Goal: Find specific page/section: Find specific page/section

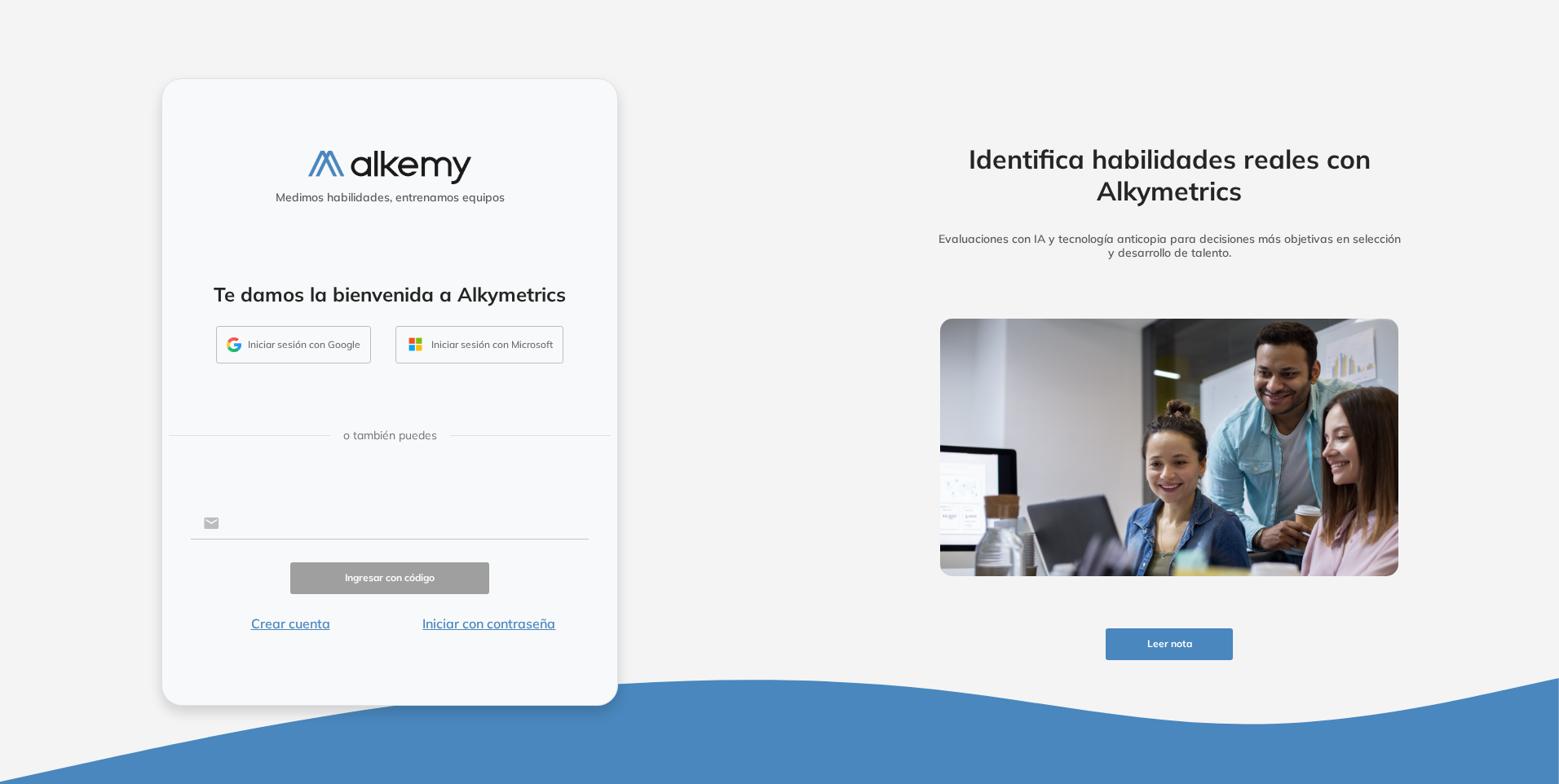
click at [286, 525] on input "text" at bounding box center [403, 523] width 369 height 31
type input "**********"
click at [469, 624] on button "Iniciar con contraseña" at bounding box center [489, 623] width 199 height 19
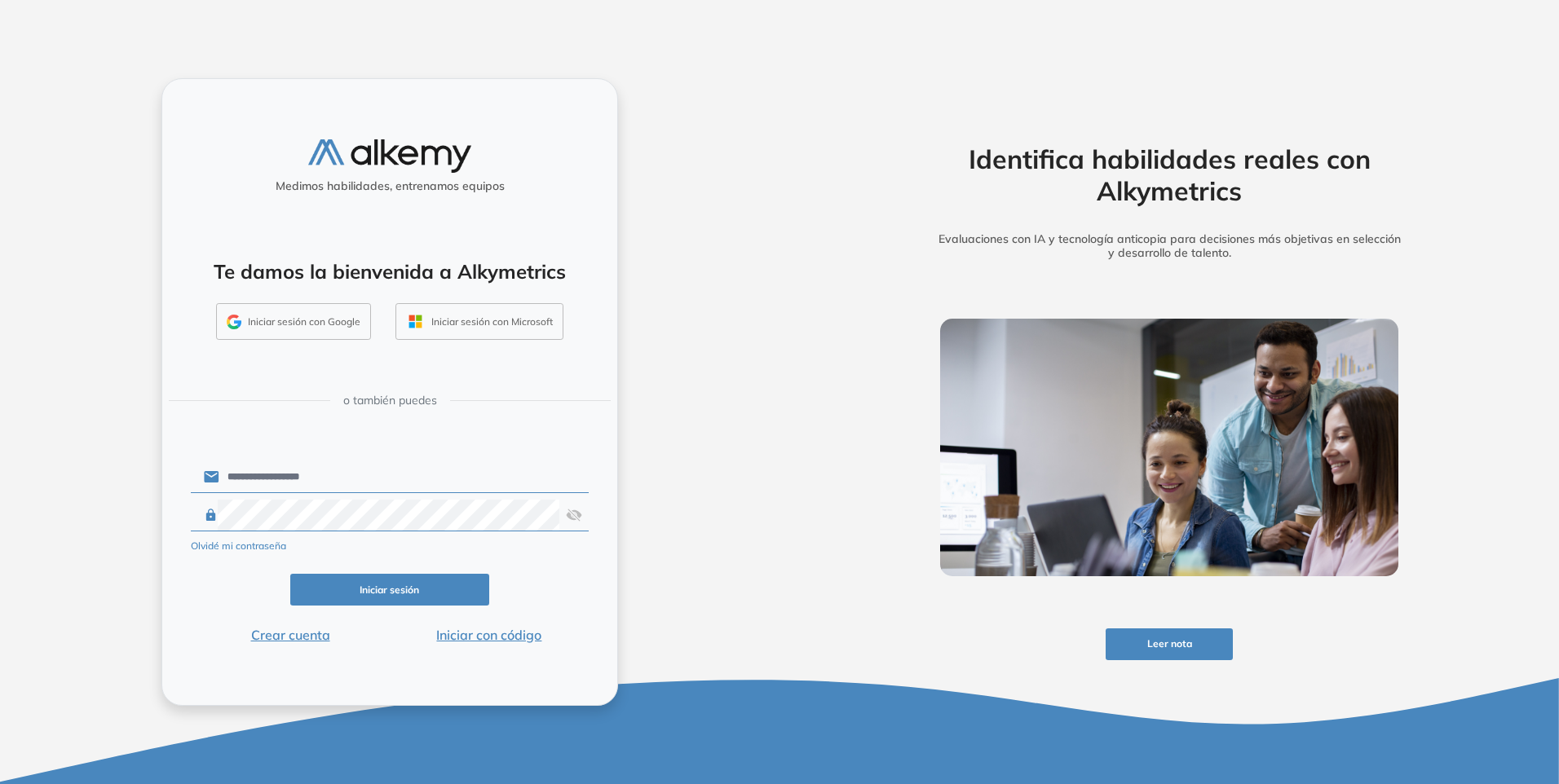
click at [616, 584] on div "**********" at bounding box center [390, 392] width 457 height 628
click at [430, 596] on button "Iniciar sesión" at bounding box center [389, 589] width 199 height 32
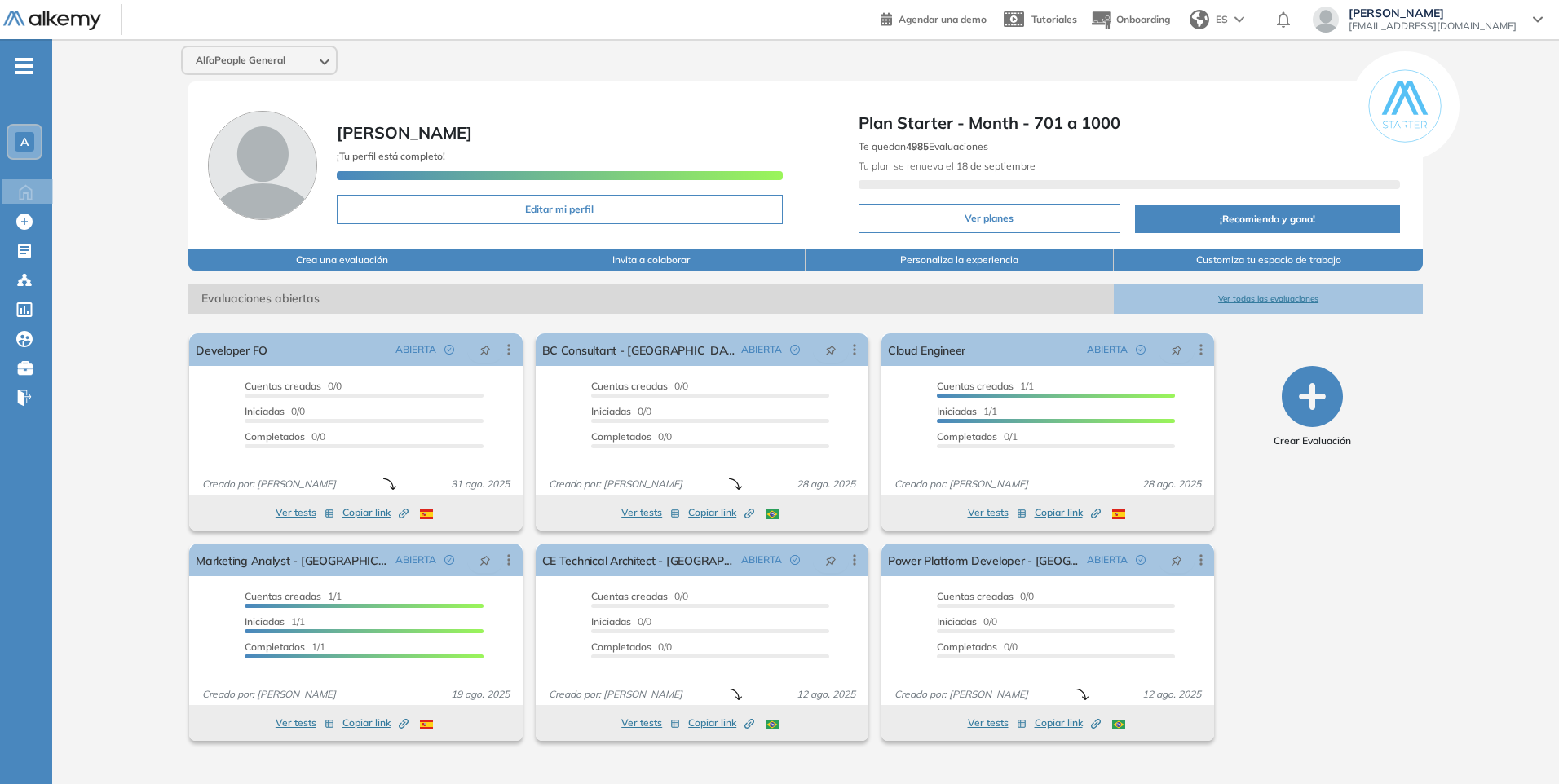
click at [1261, 302] on button "Ver todas las evaluaciones" at bounding box center [1268, 298] width 308 height 30
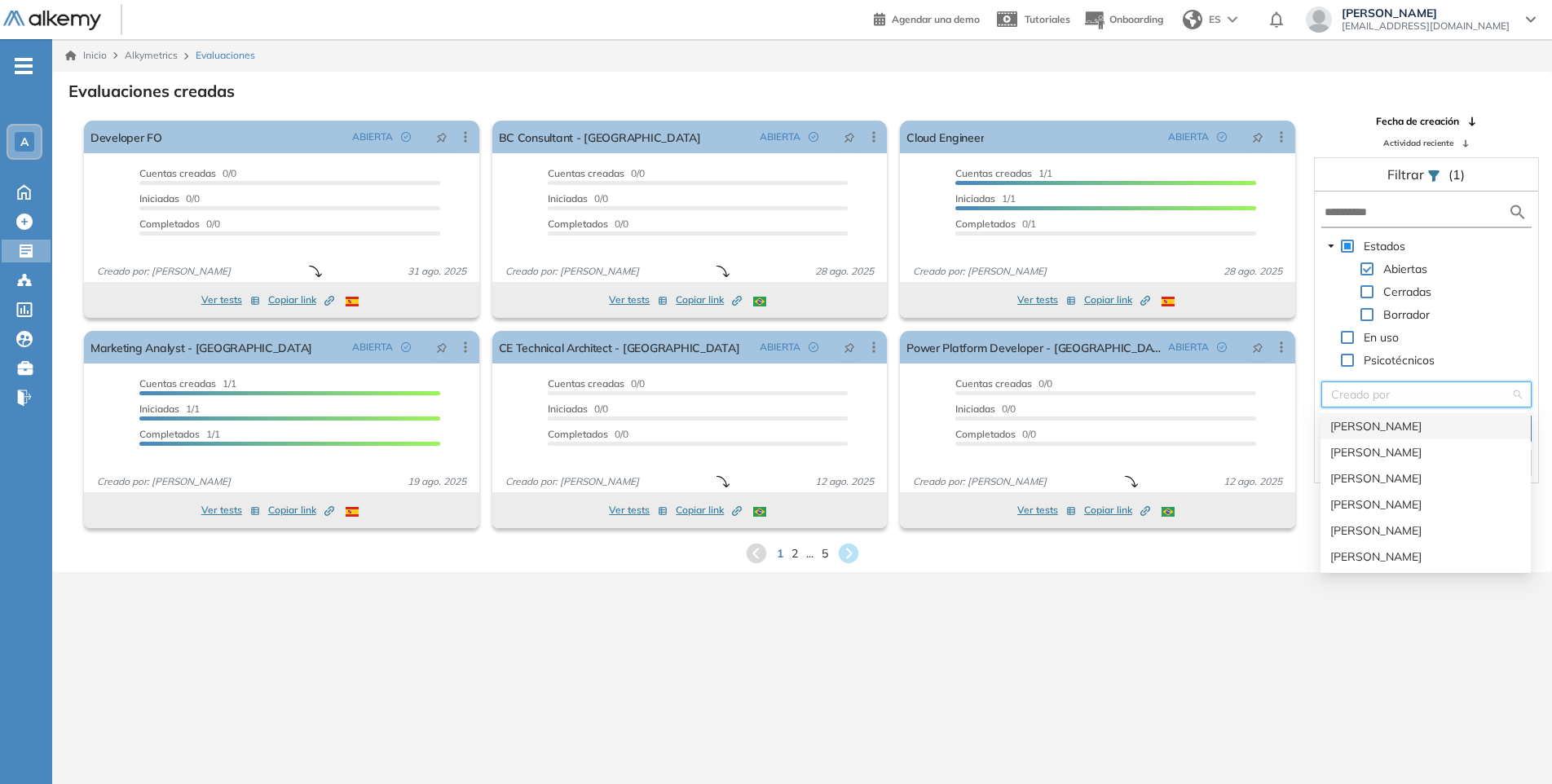
click at [1412, 391] on input "search" at bounding box center [1420, 393] width 179 height 24
click at [1408, 504] on div "[PERSON_NAME] [PERSON_NAME] Sichaca [PERSON_NAME]" at bounding box center [1426, 504] width 191 height 18
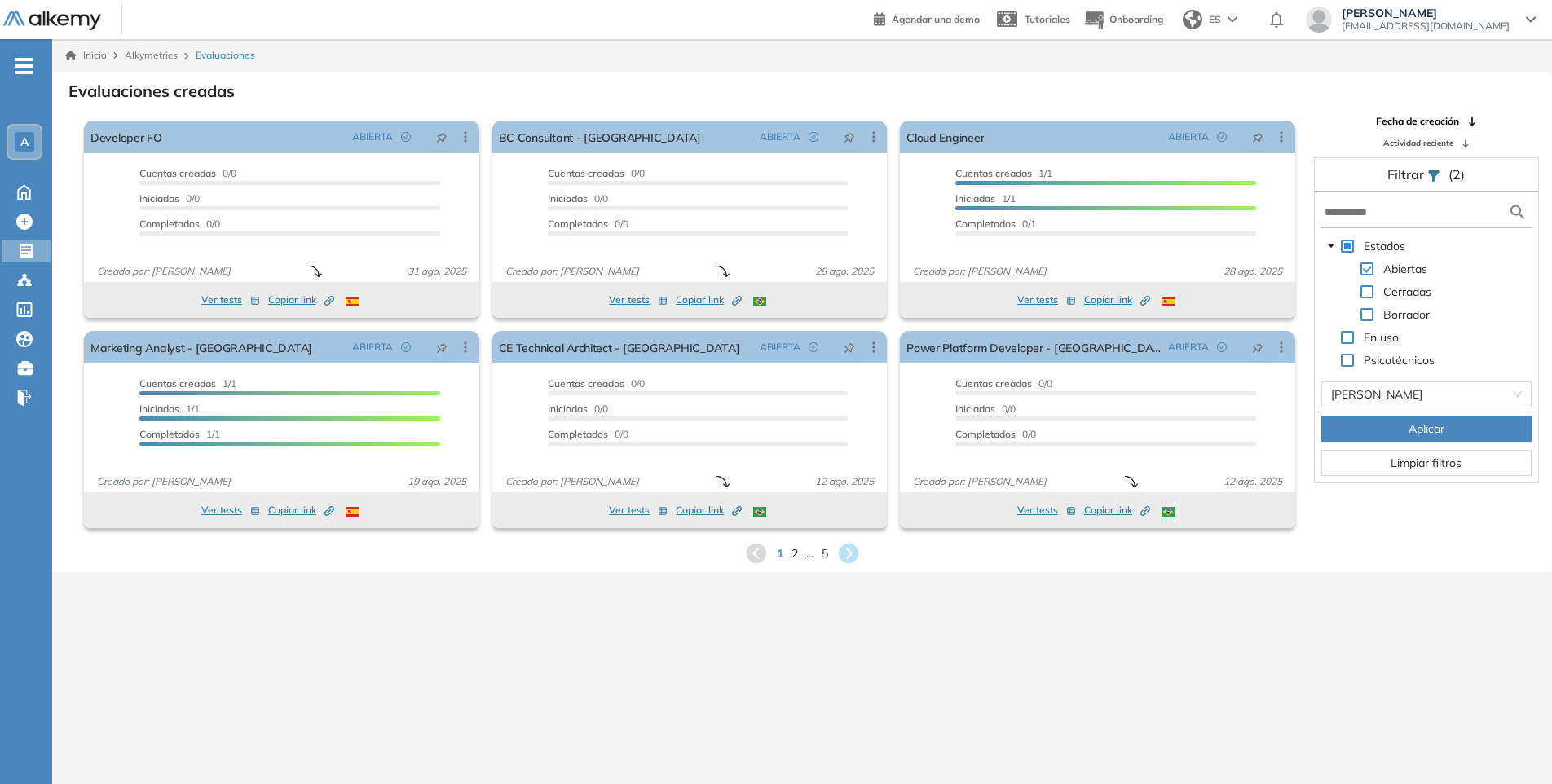
click at [1418, 426] on span "Aplicar" at bounding box center [1426, 428] width 36 height 18
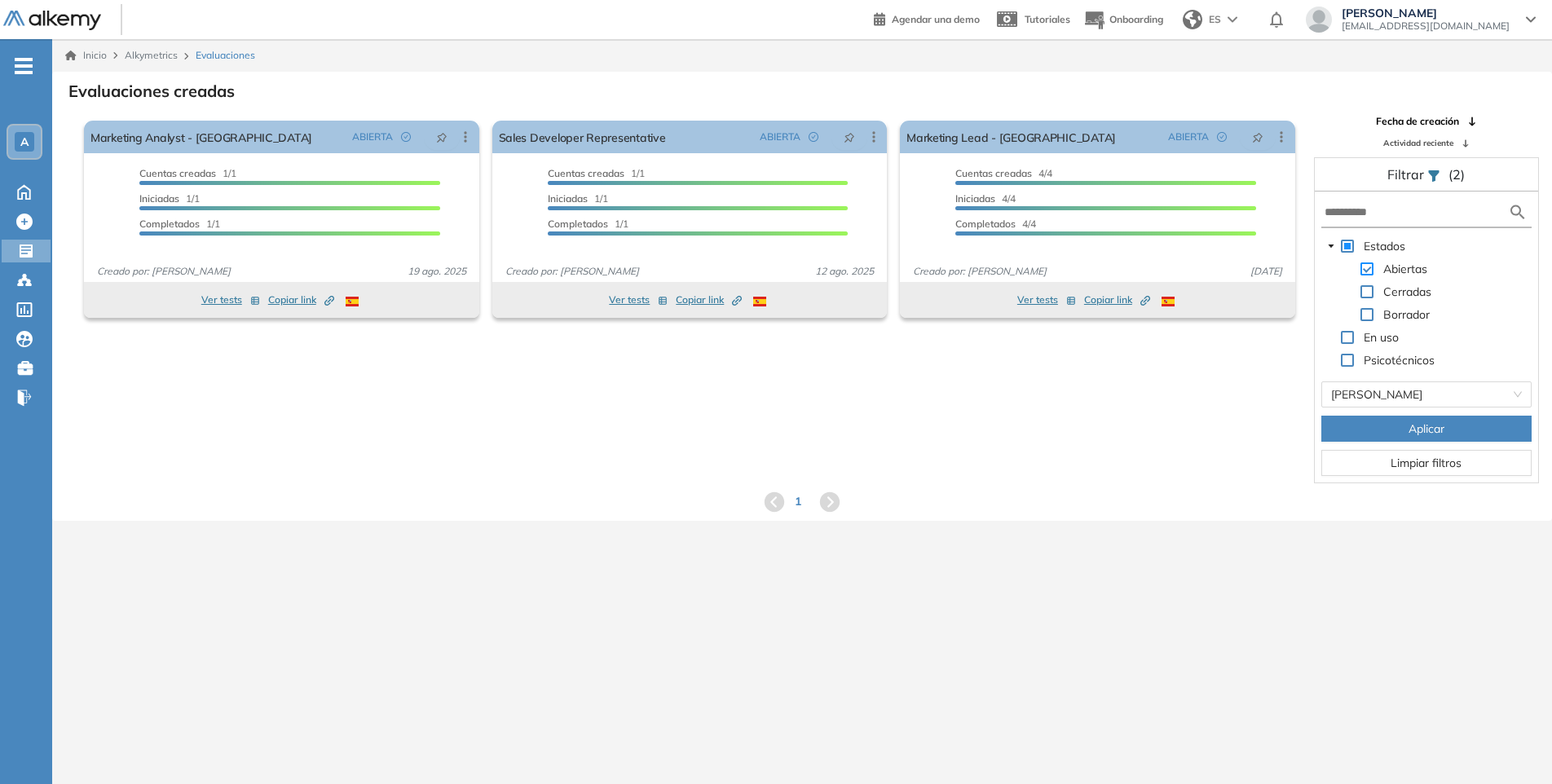
click at [1372, 269] on span at bounding box center [1367, 268] width 13 height 13
click at [1516, 394] on div "Creado por" at bounding box center [1426, 394] width 210 height 26
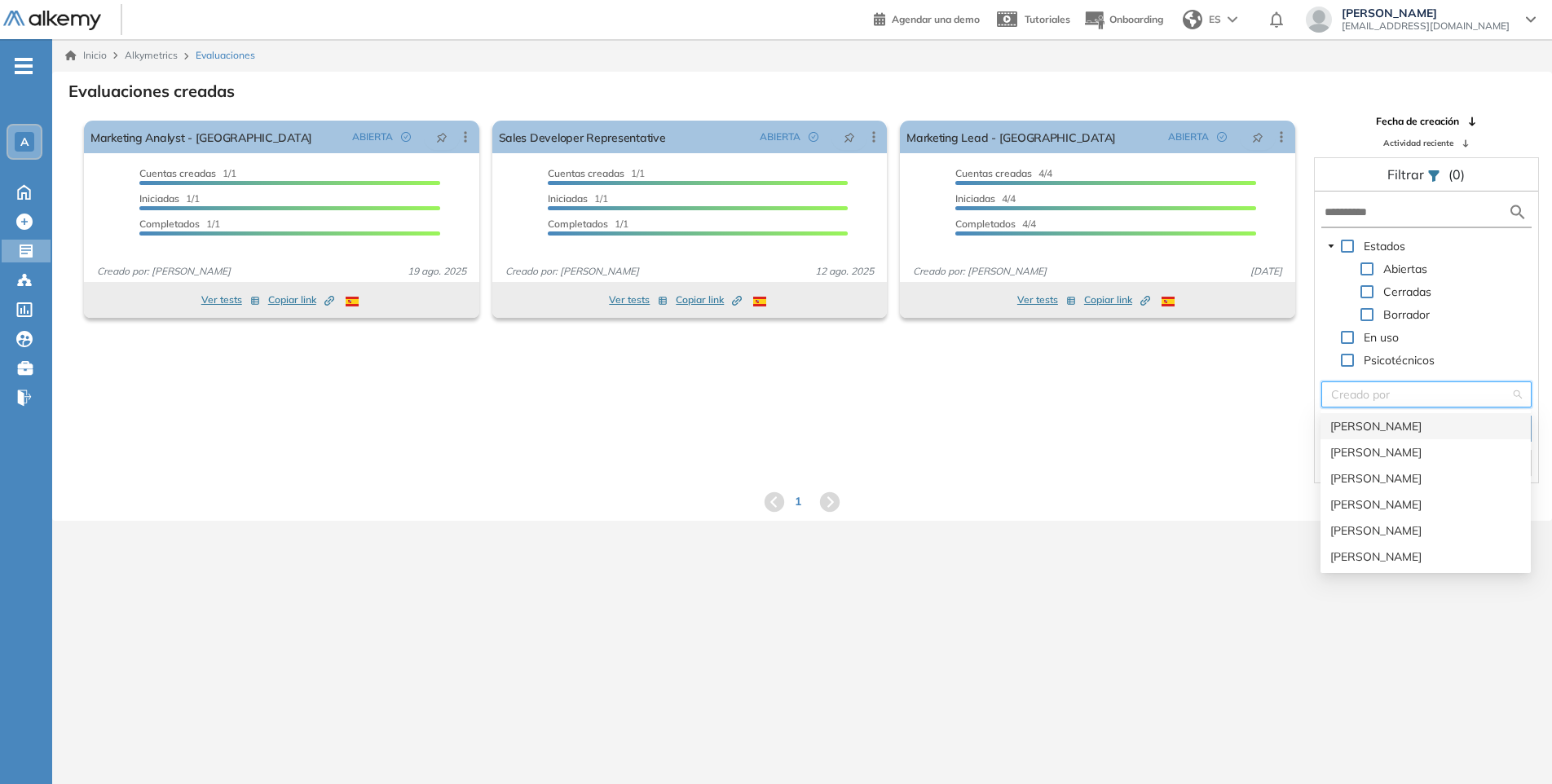
click at [1406, 419] on div "[PERSON_NAME]" at bounding box center [1426, 426] width 191 height 18
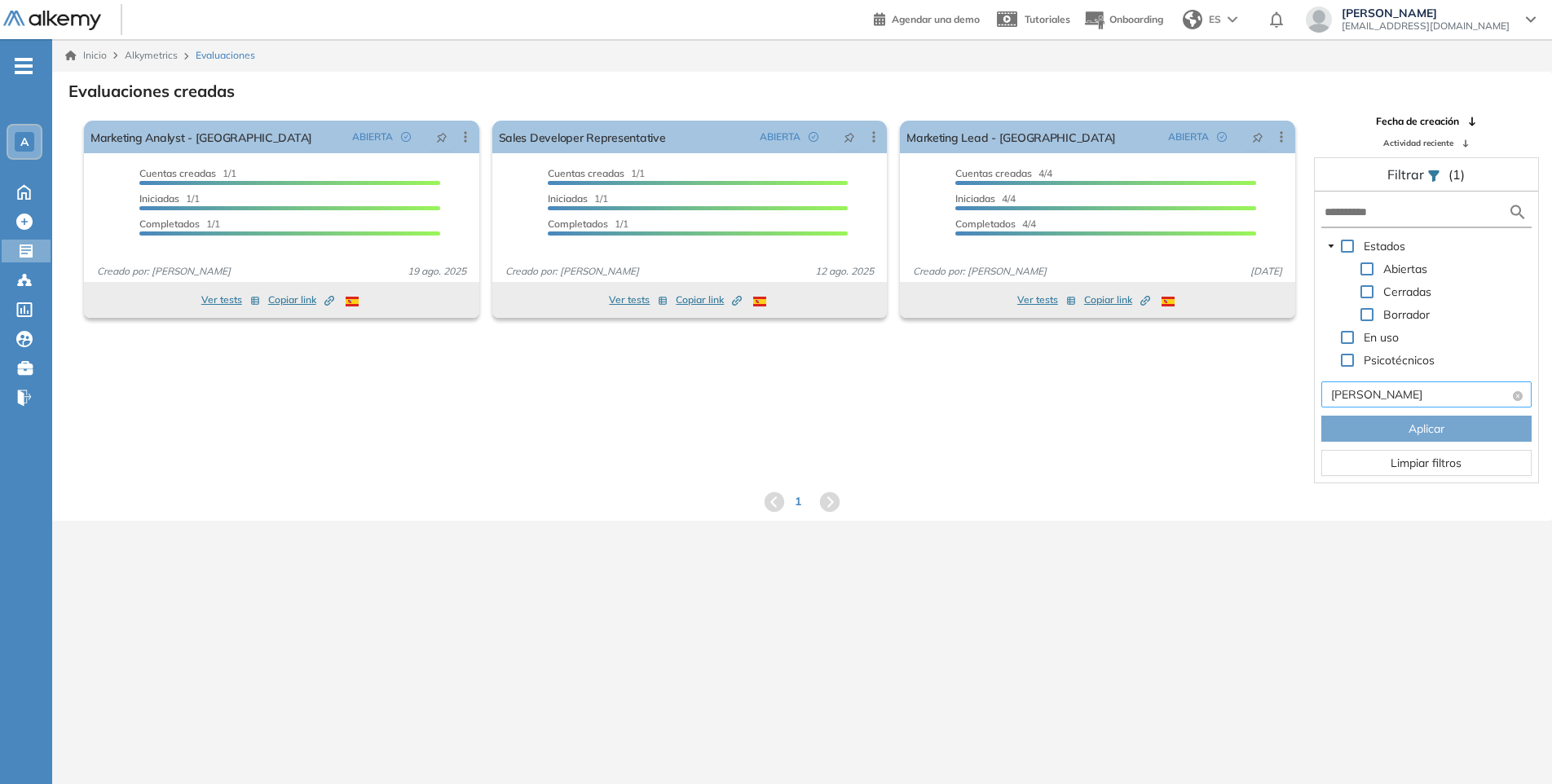
click at [1229, 402] on div "El proctoring será activado ¡Importante!: Los usuarios que ya realizaron la eva…" at bounding box center [803, 298] width 1499 height 369
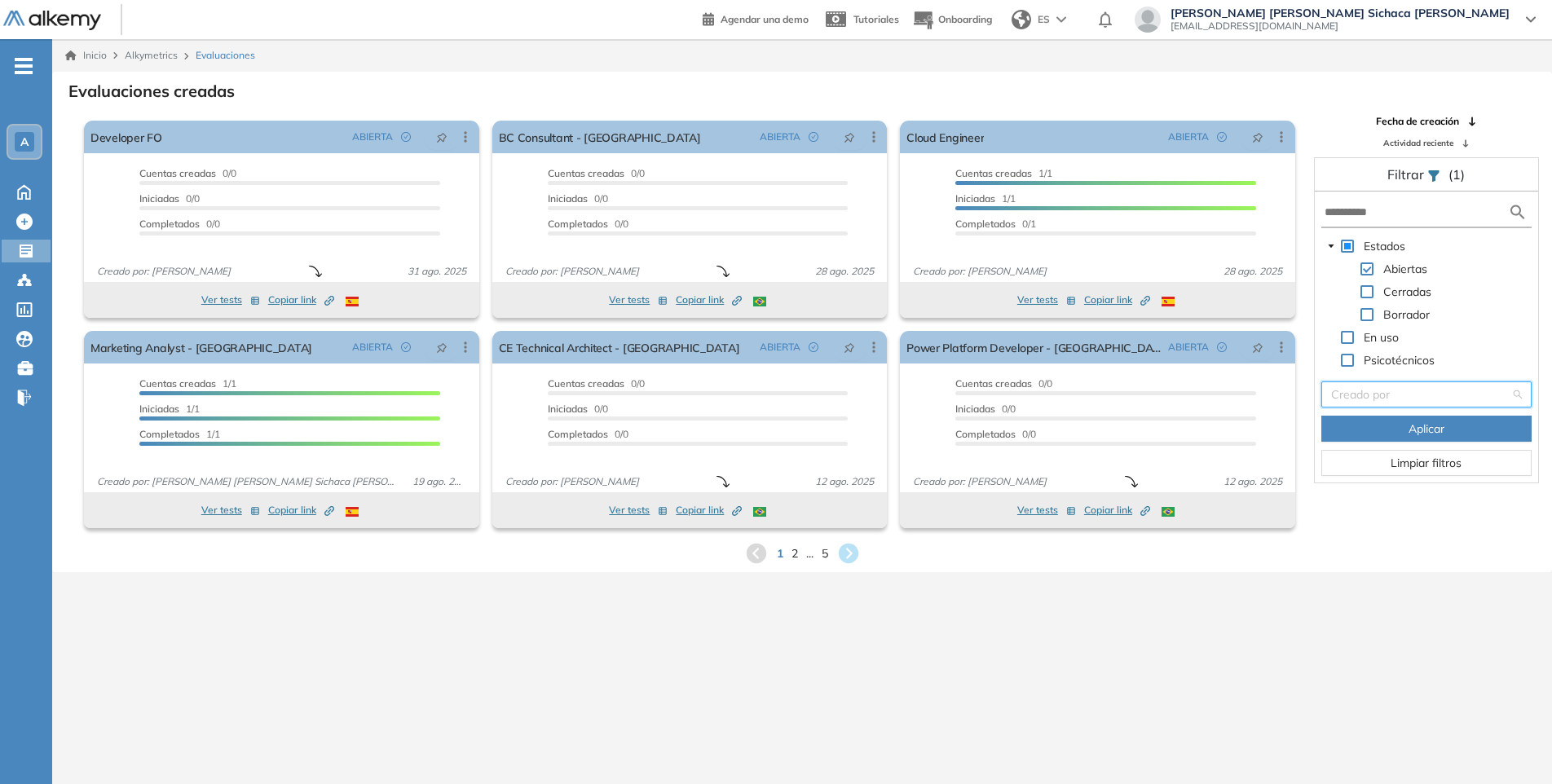
click at [1365, 395] on input "search" at bounding box center [1420, 393] width 179 height 24
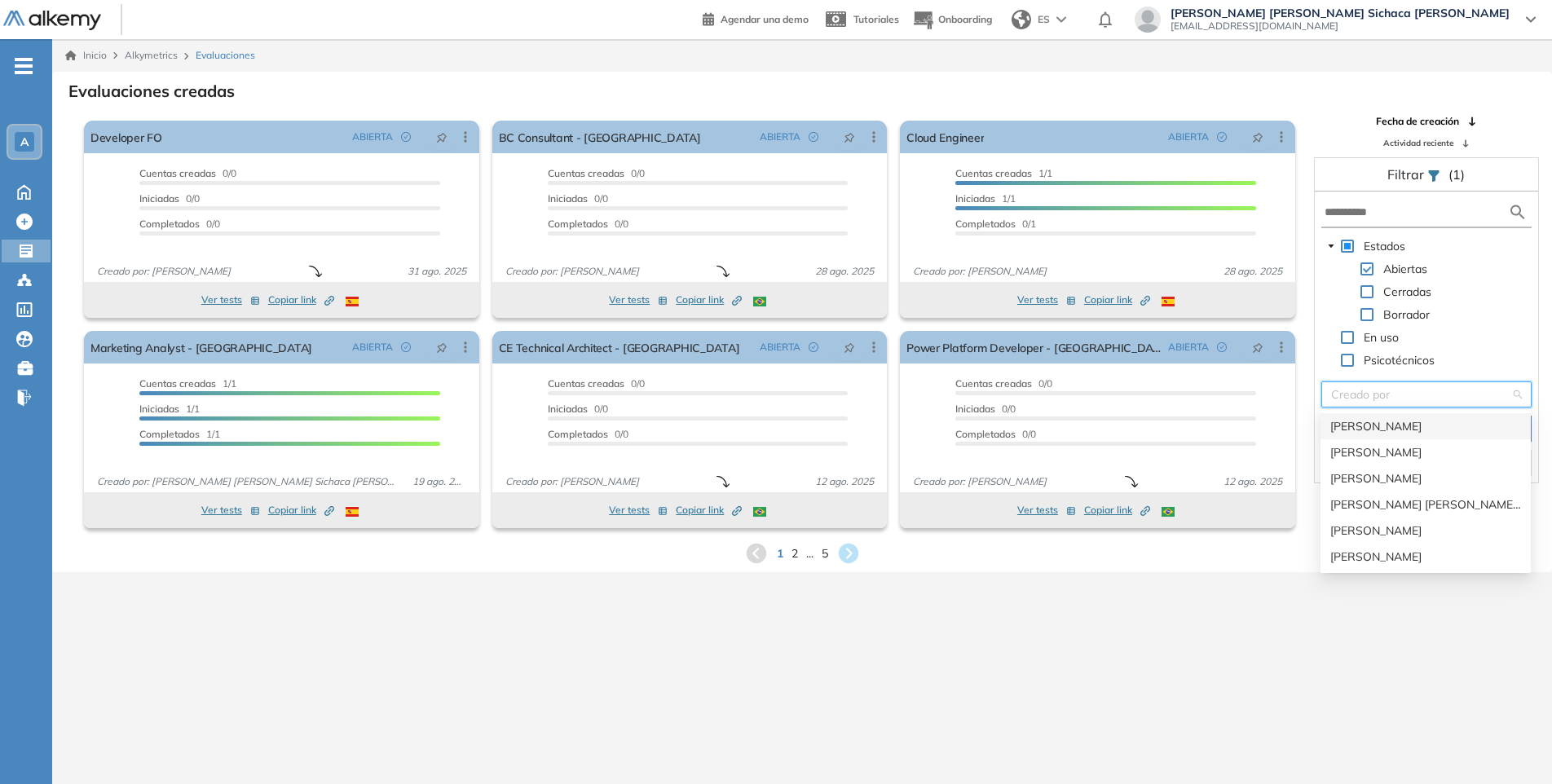
click at [1366, 429] on div "[PERSON_NAME]" at bounding box center [1426, 426] width 191 height 18
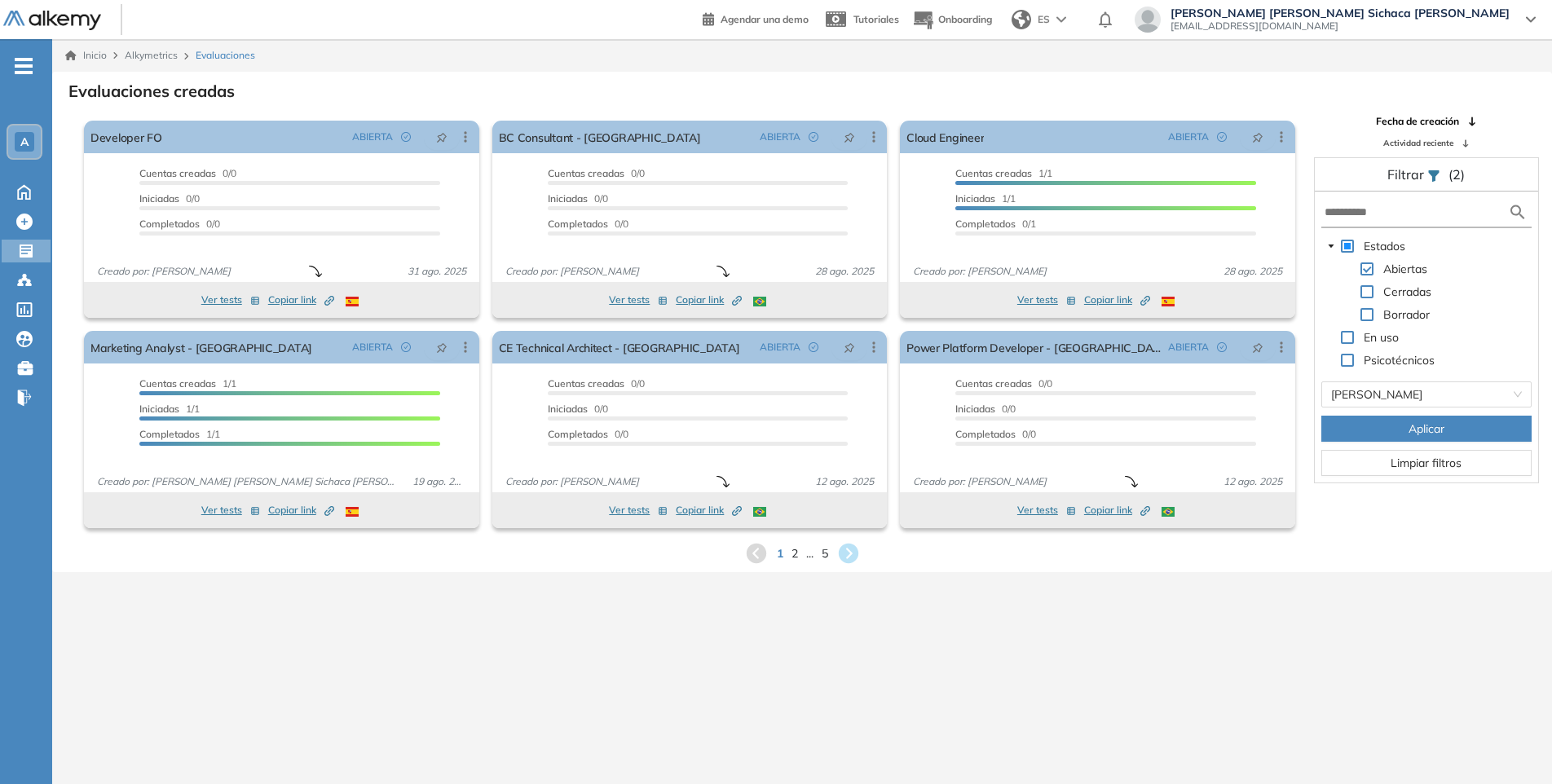
click at [1415, 433] on span "Aplicar" at bounding box center [1426, 428] width 36 height 18
